Goal: Task Accomplishment & Management: Manage account settings

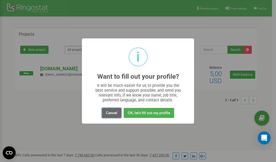
click at [111, 112] on button "Cancel" at bounding box center [111, 113] width 19 height 10
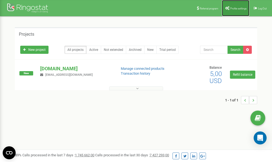
click at [234, 11] on link "Profile settings" at bounding box center [236, 8] width 28 height 16
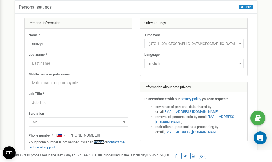
click at [101, 142] on link "verify it" at bounding box center [98, 142] width 11 height 4
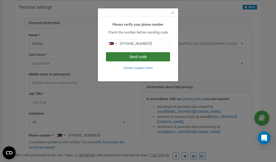
click at [136, 57] on button "Send code" at bounding box center [138, 56] width 64 height 9
